Goal: Information Seeking & Learning: Learn about a topic

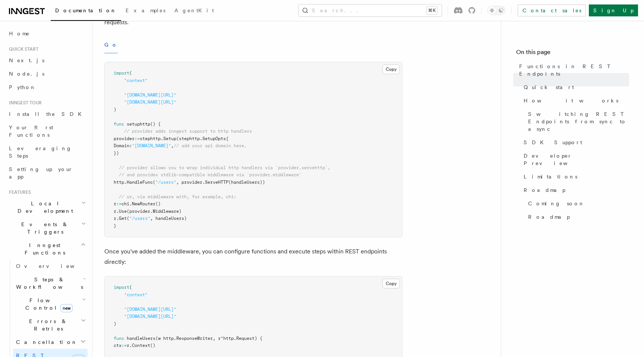
scroll to position [267, 0]
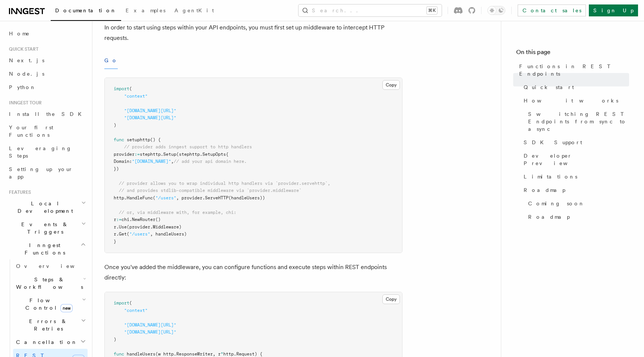
click at [107, 67] on button "Go" at bounding box center [110, 60] width 13 height 17
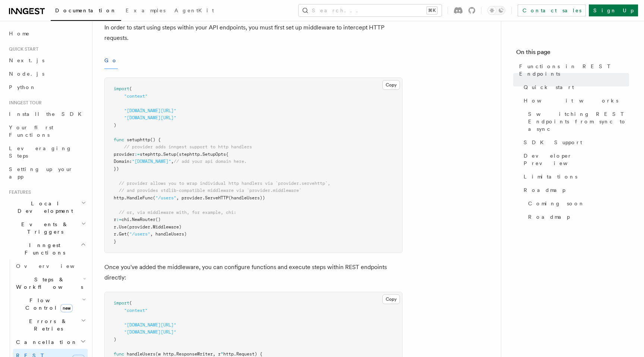
click at [107, 54] on button "Go" at bounding box center [110, 60] width 13 height 17
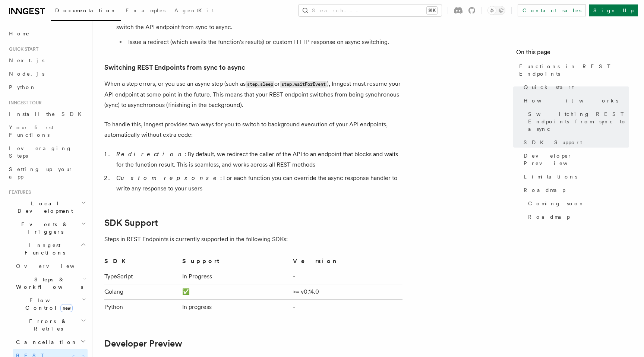
scroll to position [877, 0]
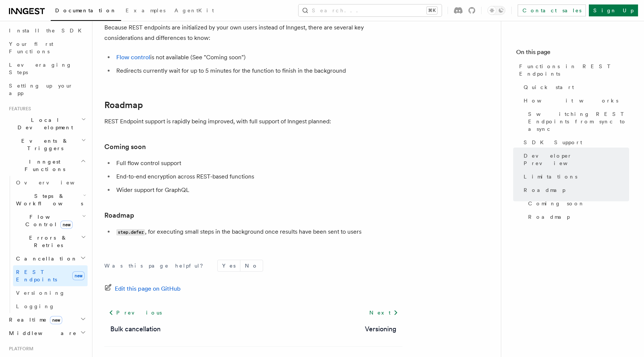
scroll to position [1332, 0]
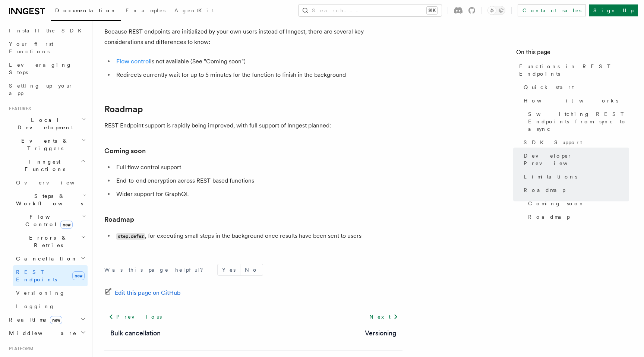
click at [141, 61] on link "Flow control" at bounding box center [133, 61] width 34 height 7
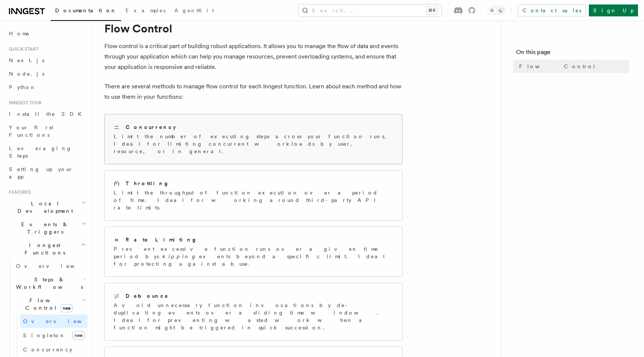
scroll to position [49, 0]
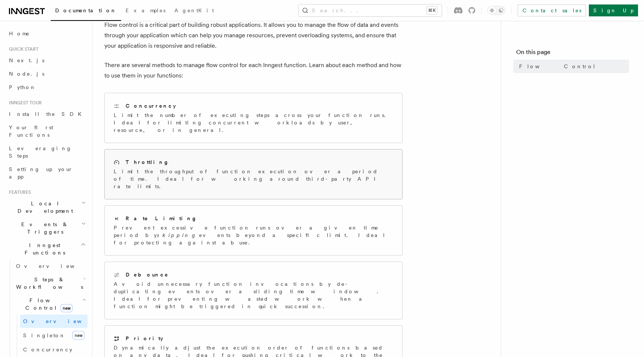
click at [293, 170] on div "Throttling Limit the throughput of function execution over a period of time. Id…" at bounding box center [254, 175] width 298 height 50
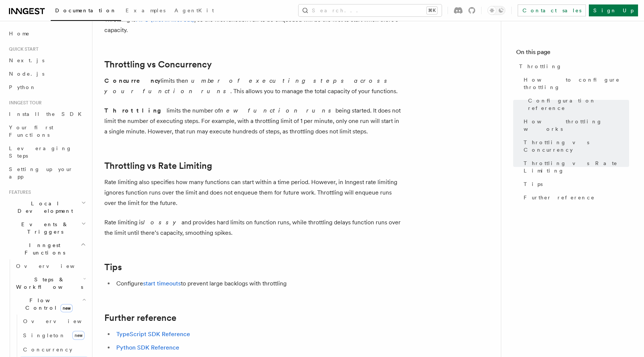
scroll to position [684, 0]
